Goal: Task Accomplishment & Management: Use online tool/utility

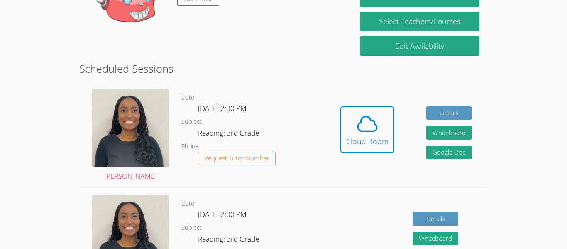
scroll to position [187, 0]
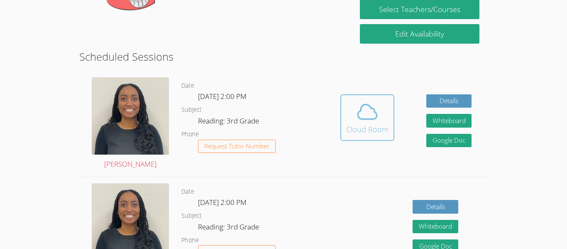
click at [356, 112] on icon at bounding box center [367, 111] width 23 height 23
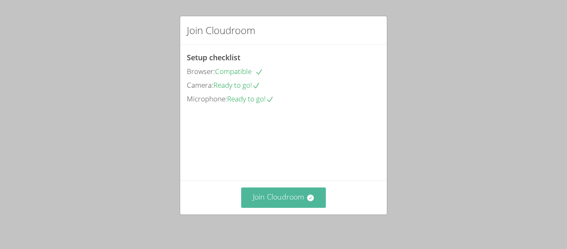
click at [282, 190] on button "Join Cloudroom" at bounding box center [283, 197] width 85 height 20
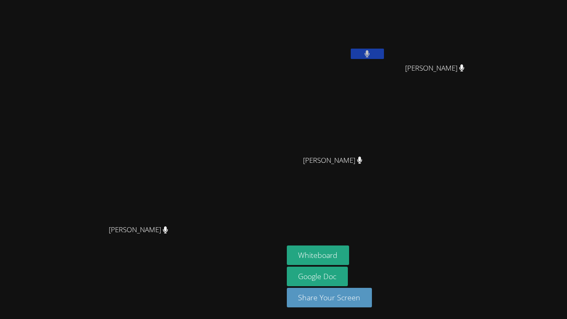
click at [384, 56] on button at bounding box center [367, 54] width 33 height 10
click at [384, 54] on button at bounding box center [367, 54] width 33 height 10
click at [384, 57] on button at bounding box center [367, 54] width 33 height 10
click at [384, 49] on button at bounding box center [367, 54] width 33 height 10
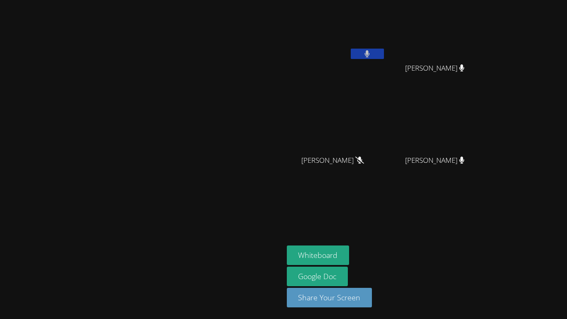
click at [370, 55] on icon at bounding box center [366, 53] width 5 height 7
click at [349, 248] on button "Whiteboard" at bounding box center [318, 254] width 63 height 19
click at [371, 54] on icon at bounding box center [367, 53] width 9 height 7
click at [370, 54] on icon at bounding box center [366, 53] width 5 height 7
click at [371, 55] on icon at bounding box center [367, 53] width 9 height 7
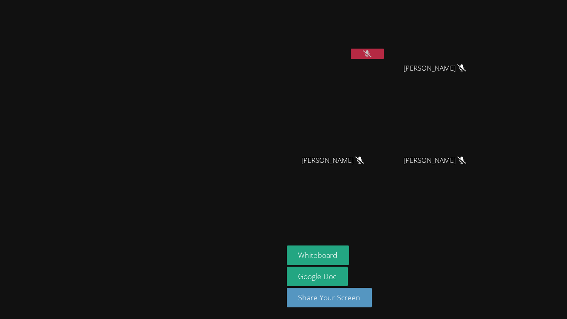
click at [371, 50] on icon at bounding box center [367, 53] width 9 height 7
click at [371, 54] on icon at bounding box center [367, 53] width 9 height 7
click at [385, 83] on div "GISELLE SIBAJA GARCIA" at bounding box center [336, 47] width 99 height 89
click at [371, 51] on icon at bounding box center [367, 53] width 9 height 7
click at [384, 54] on button at bounding box center [367, 54] width 33 height 10
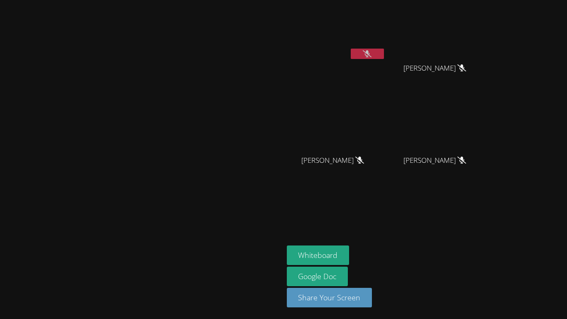
click at [384, 53] on button at bounding box center [367, 54] width 33 height 10
click at [370, 55] on icon at bounding box center [367, 53] width 5 height 7
click at [384, 55] on button at bounding box center [367, 54] width 33 height 10
click at [370, 55] on icon at bounding box center [366, 53] width 5 height 7
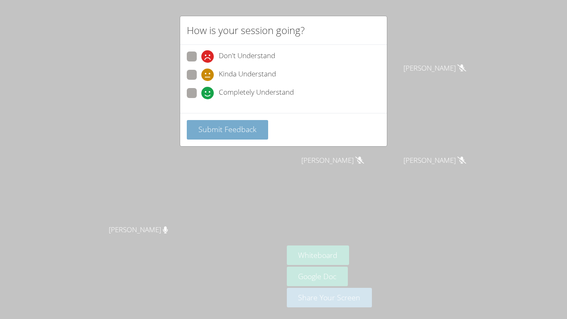
click at [230, 132] on span "Submit Feedback" at bounding box center [227, 129] width 58 height 10
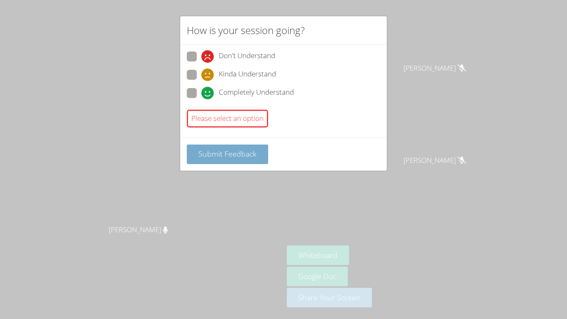
click at [219, 153] on span "Submit Feedback" at bounding box center [227, 154] width 58 height 10
click at [236, 147] on button "Submit Feedback" at bounding box center [227, 153] width 81 height 19
click at [201, 99] on span at bounding box center [201, 99] width 0 height 0
click at [201, 93] on input "Completely Understand" at bounding box center [204, 91] width 7 height 7
radio input "true"
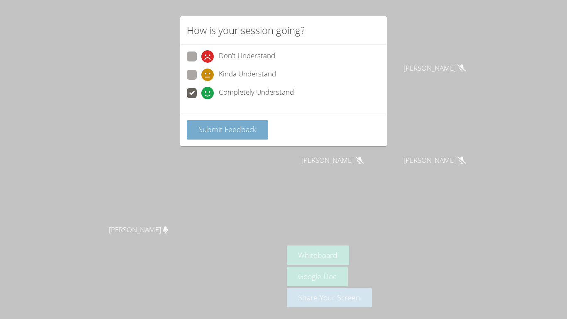
click at [219, 129] on span "Submit Feedback" at bounding box center [227, 129] width 58 height 10
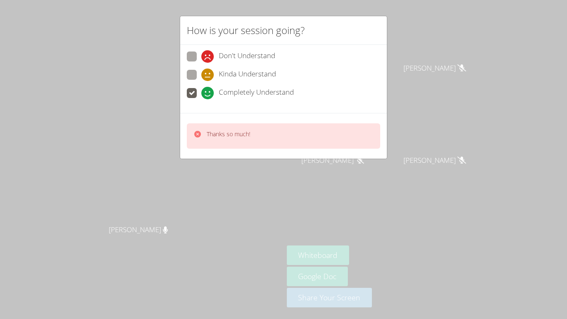
click at [223, 173] on div "How is your session going? Don't Understand Kinda Understand Completely Underst…" at bounding box center [283, 159] width 567 height 319
click at [278, 131] on div "Thanks so much!" at bounding box center [283, 135] width 193 height 25
click at [204, 195] on video at bounding box center [141, 143] width 124 height 156
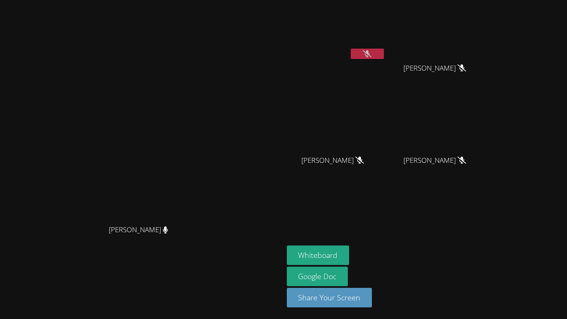
click at [371, 55] on icon at bounding box center [367, 53] width 9 height 7
click at [371, 54] on icon at bounding box center [367, 53] width 9 height 7
click at [370, 54] on icon at bounding box center [366, 53] width 5 height 7
click at [384, 52] on button at bounding box center [367, 54] width 33 height 10
click at [372, 248] on button "Share Your Screen" at bounding box center [329, 297] width 85 height 19
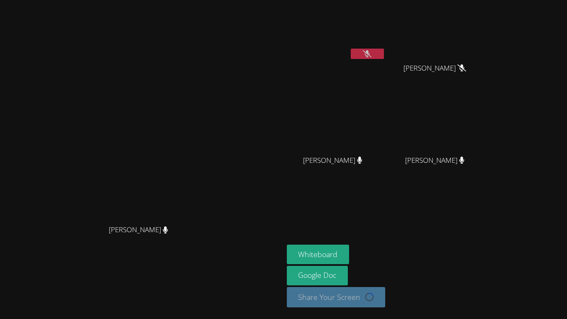
click at [371, 51] on icon at bounding box center [367, 53] width 9 height 7
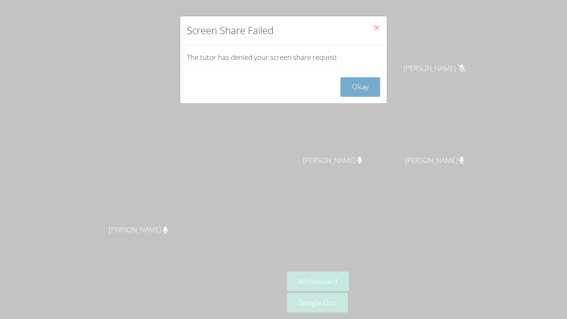
click at [359, 90] on button "Okay" at bounding box center [360, 86] width 40 height 19
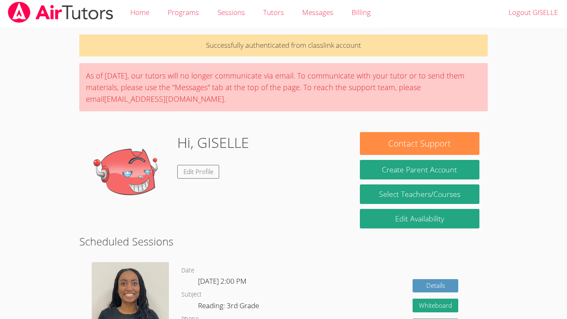
scroll to position [2, 0]
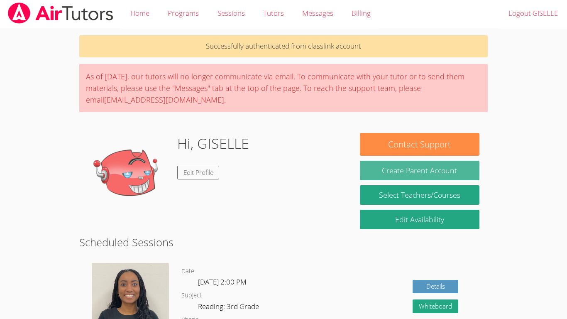
click at [423, 165] on button "Create Parent Account" at bounding box center [419, 170] width 119 height 19
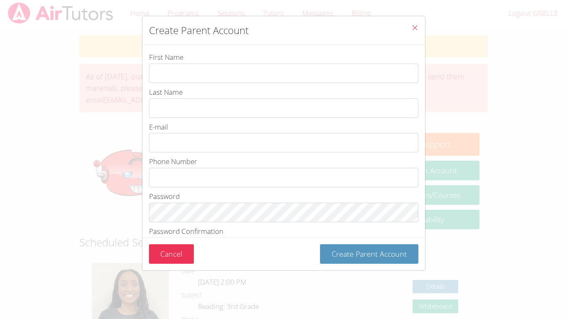
click at [413, 22] on button "Close" at bounding box center [415, 28] width 20 height 25
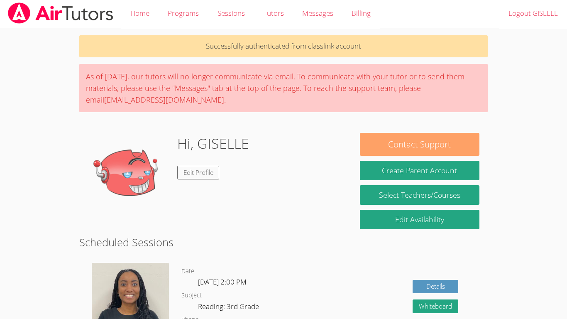
click at [413, 140] on button "Contact Support" at bounding box center [419, 144] width 119 height 23
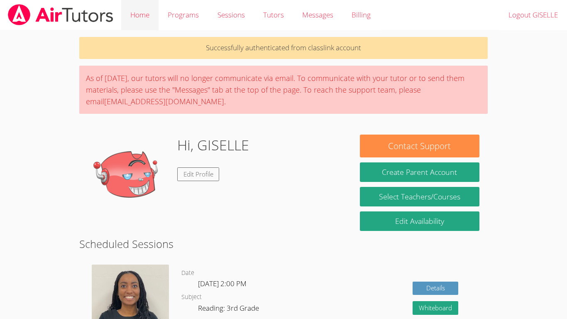
click at [149, 16] on link "Home" at bounding box center [139, 15] width 37 height 30
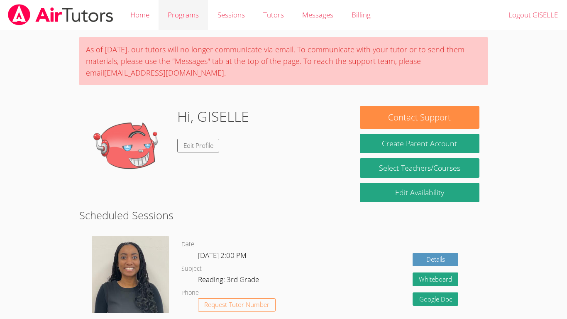
click at [184, 11] on link "Programs" at bounding box center [182, 15] width 49 height 30
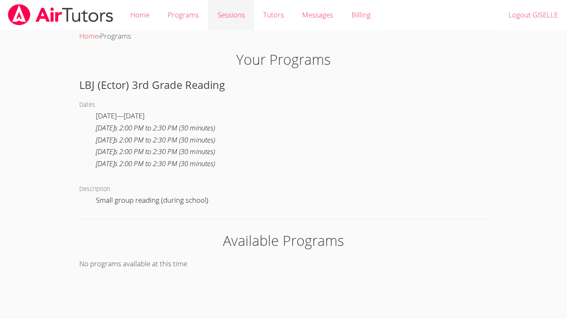
click at [230, 14] on link "Sessions" at bounding box center [231, 15] width 46 height 30
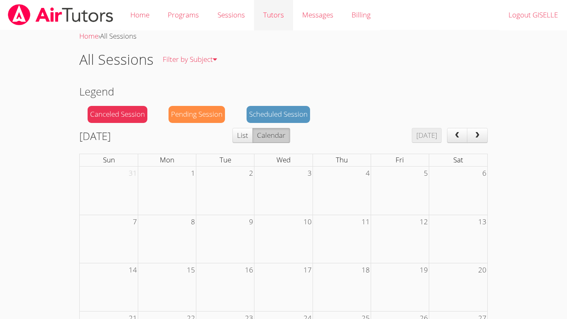
click at [280, 17] on link "Tutors" at bounding box center [273, 15] width 39 height 30
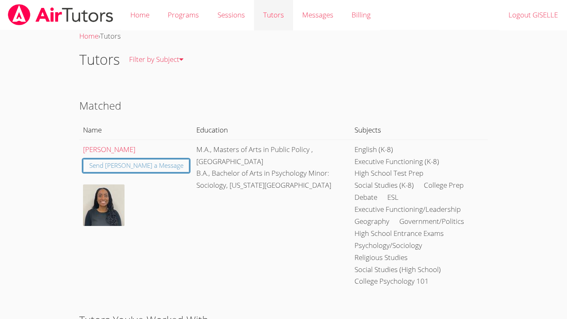
click at [279, 16] on link "Tutors" at bounding box center [273, 15] width 39 height 30
click at [316, 13] on span "Messages" at bounding box center [317, 15] width 31 height 10
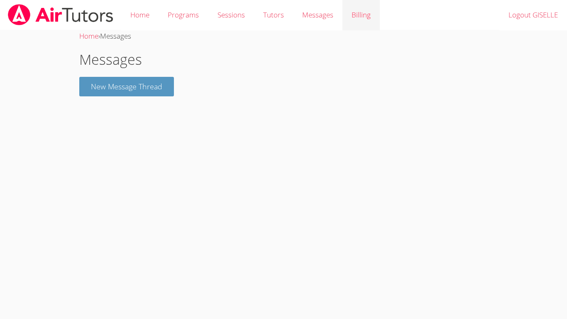
click at [358, 12] on link "Billing" at bounding box center [360, 15] width 37 height 30
